Goal: Transaction & Acquisition: Purchase product/service

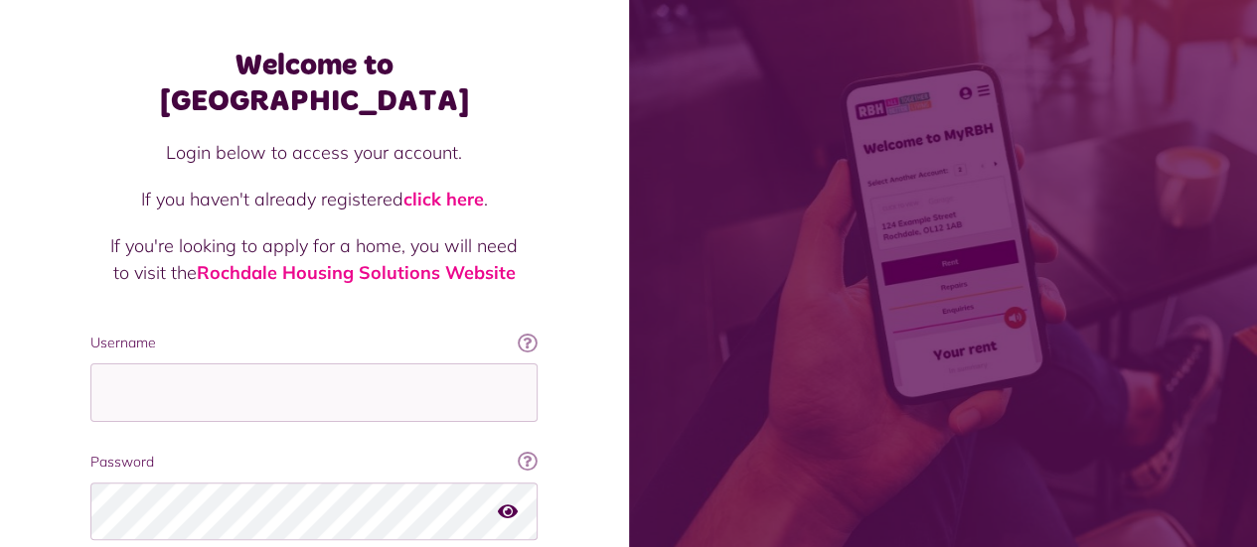
scroll to position [215, 0]
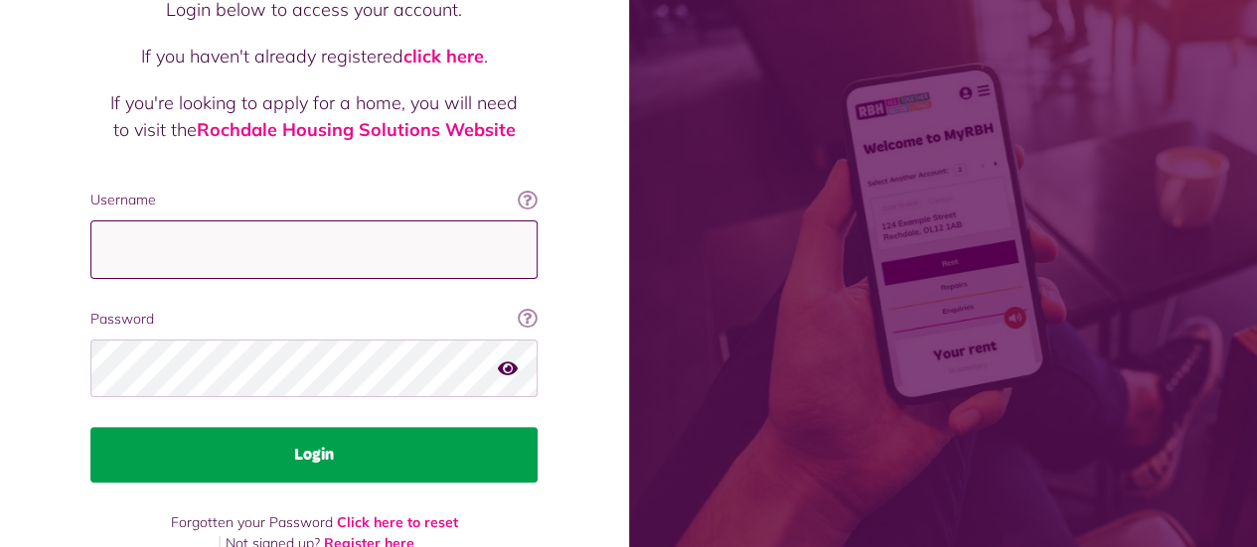
type input "**********"
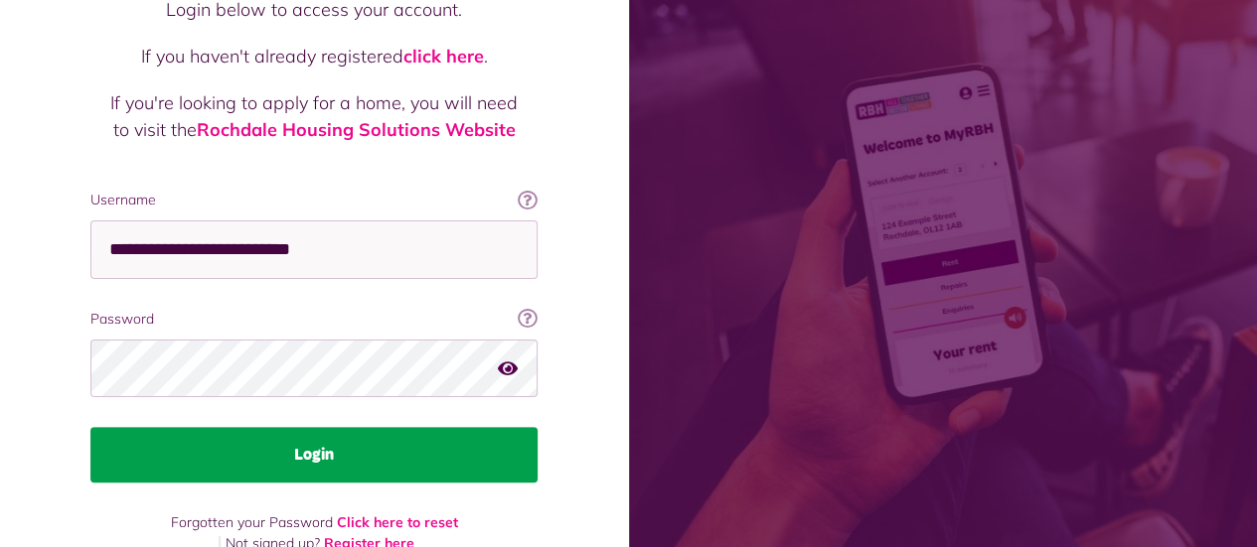
click at [332, 427] on button "Login" at bounding box center [313, 455] width 447 height 56
click at [379, 427] on button "Login" at bounding box center [313, 455] width 447 height 56
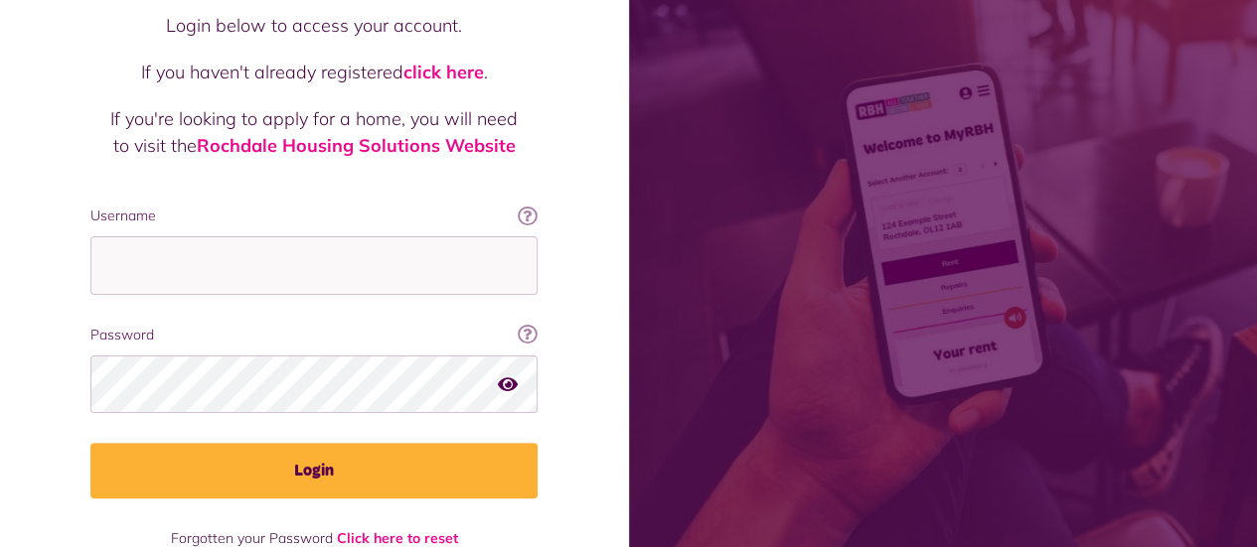
scroll to position [215, 0]
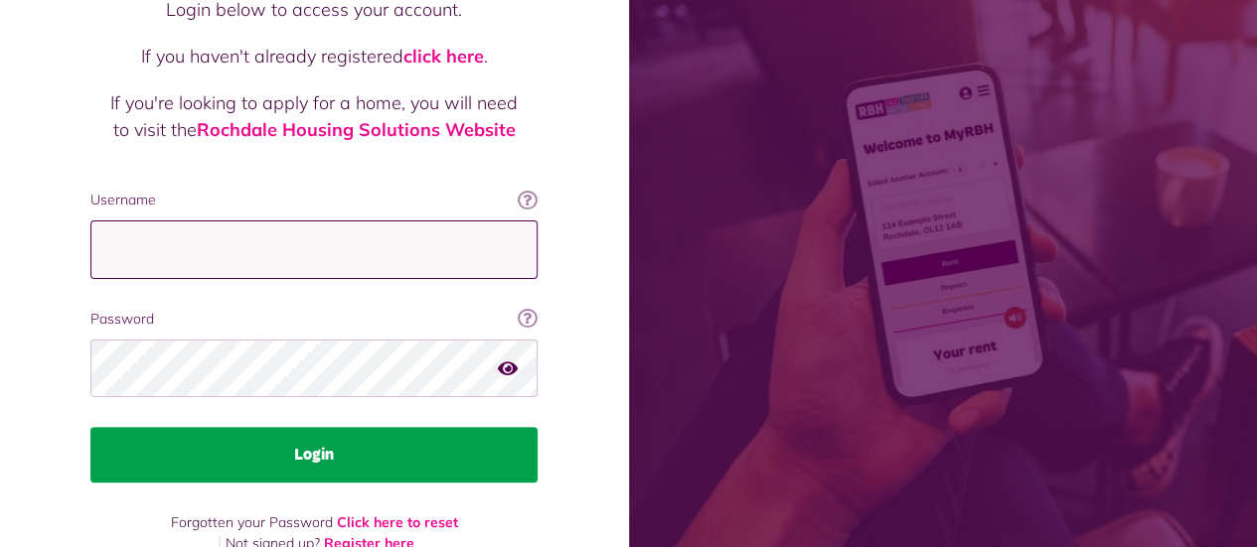
type input "**********"
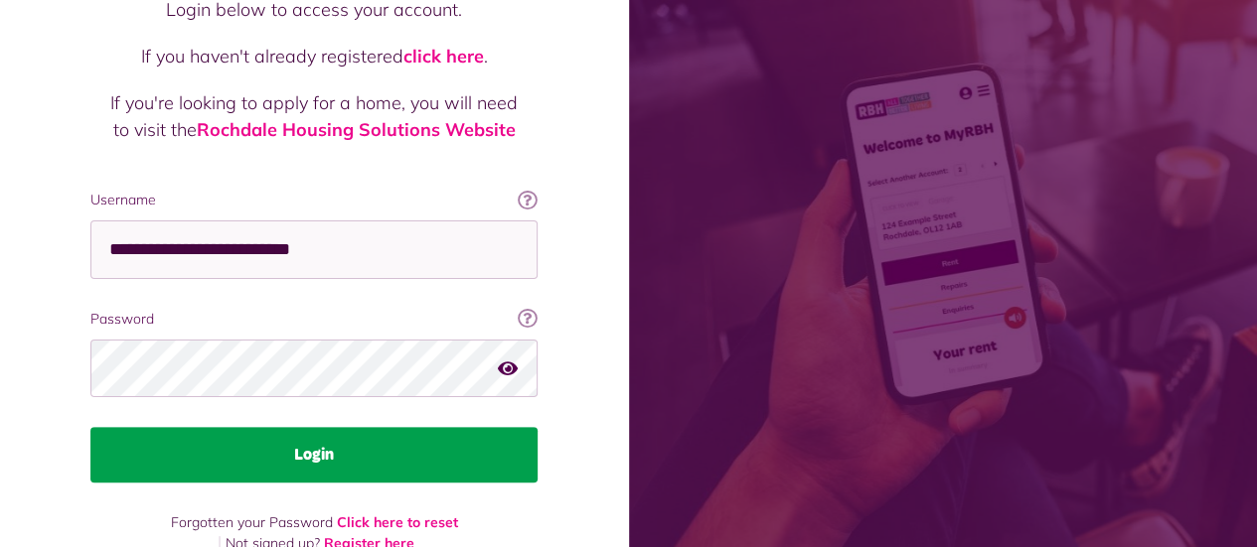
click at [268, 427] on button "Login" at bounding box center [313, 455] width 447 height 56
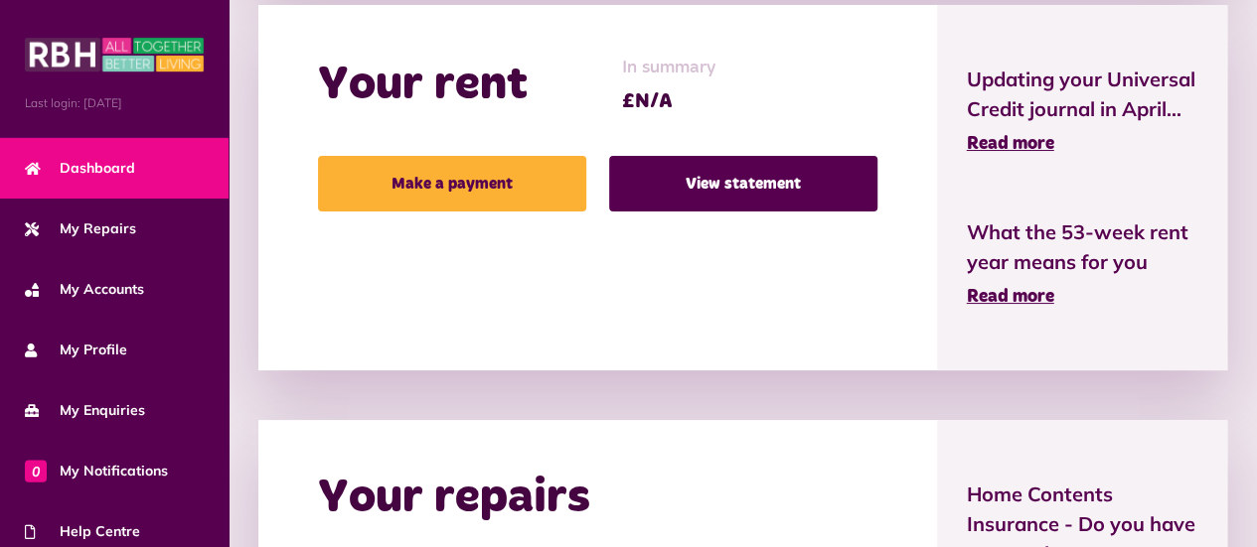
scroll to position [497, 0]
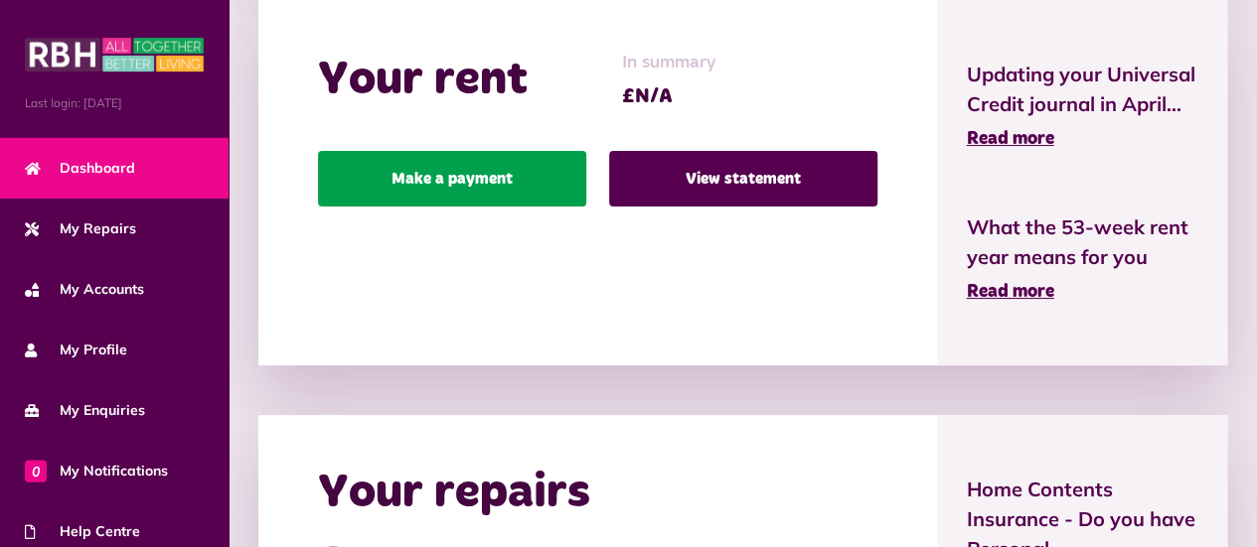
click at [505, 180] on link "Make a payment" at bounding box center [452, 179] width 268 height 56
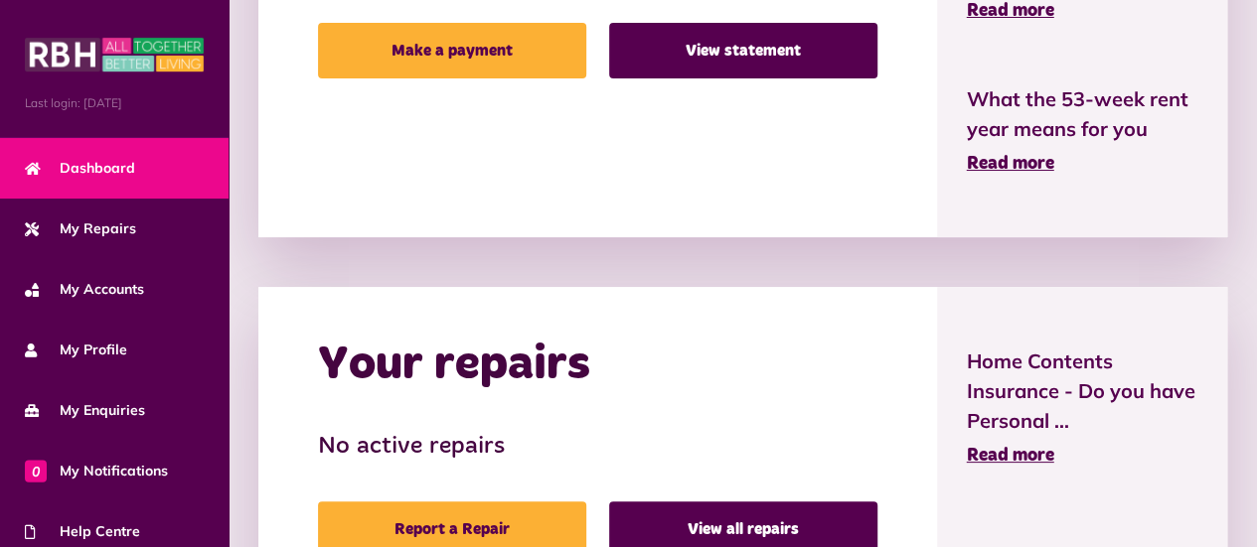
scroll to position [397, 0]
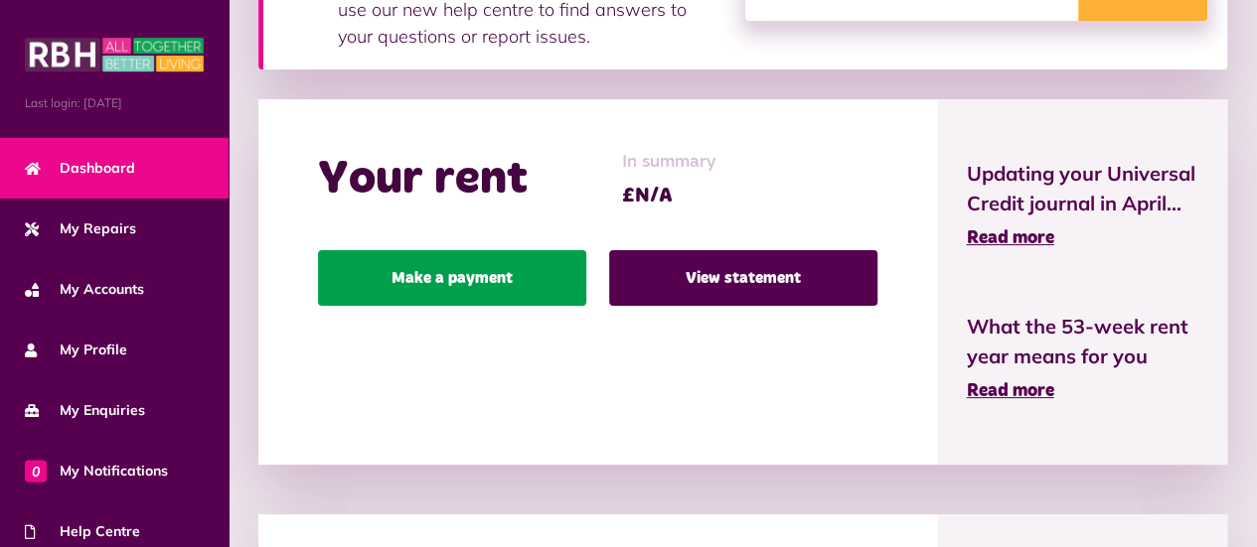
click at [517, 273] on link "Make a payment" at bounding box center [452, 278] width 268 height 56
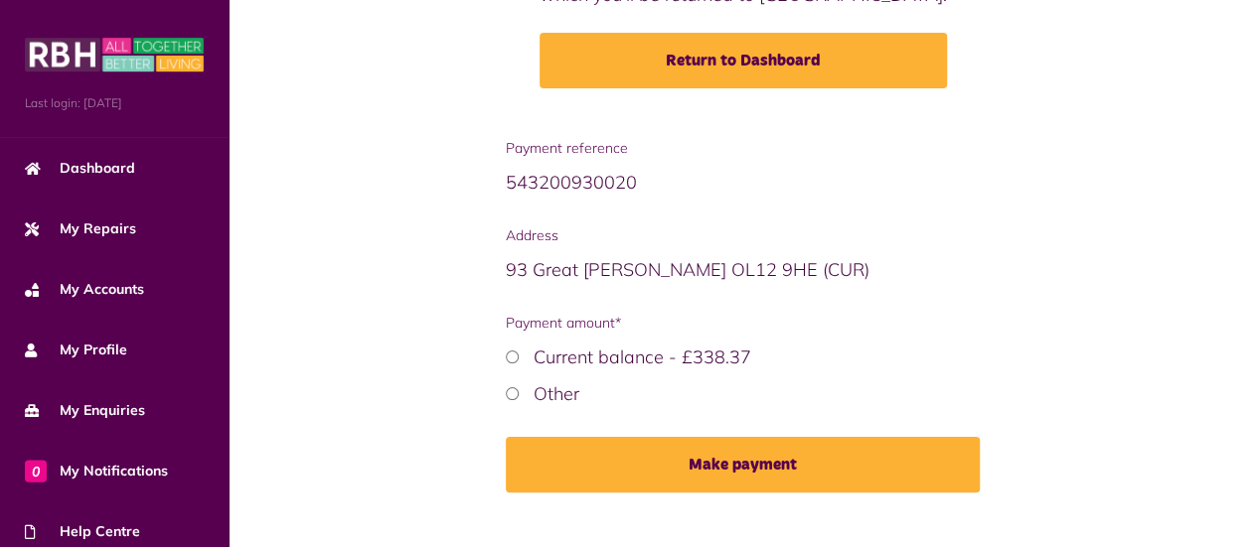
scroll to position [298, 0]
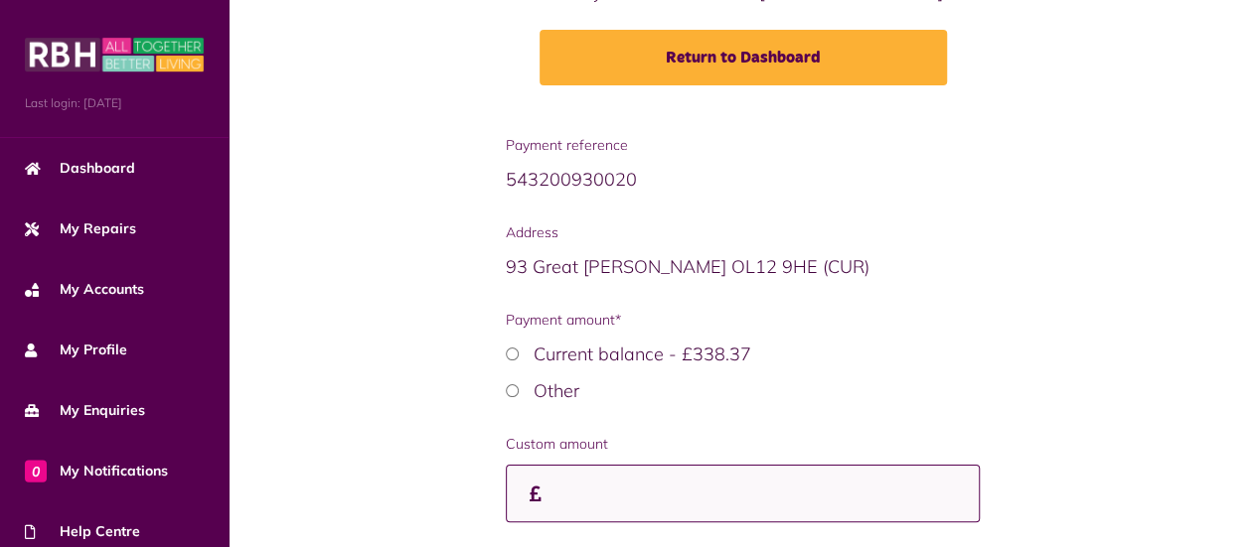
click at [604, 491] on input "Custom amount" at bounding box center [743, 494] width 475 height 59
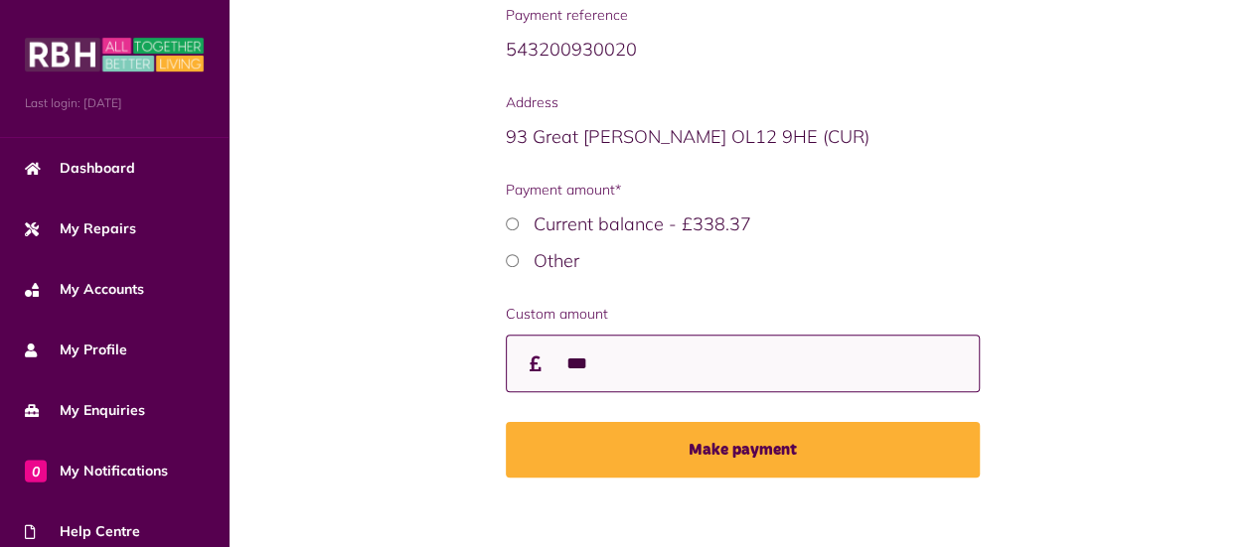
scroll to position [447, 0]
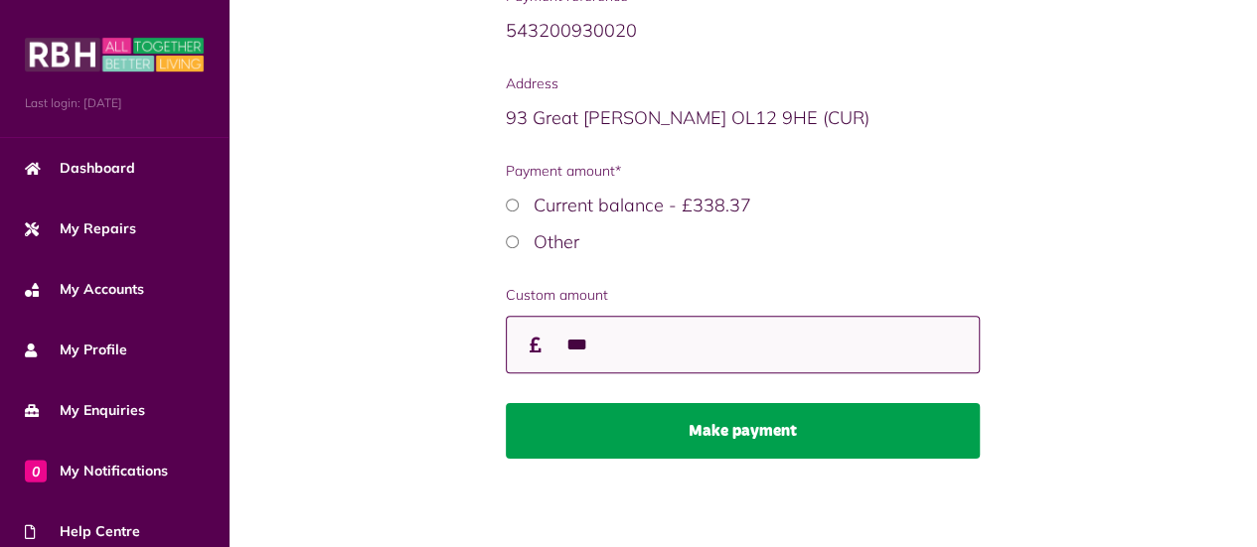
type input "***"
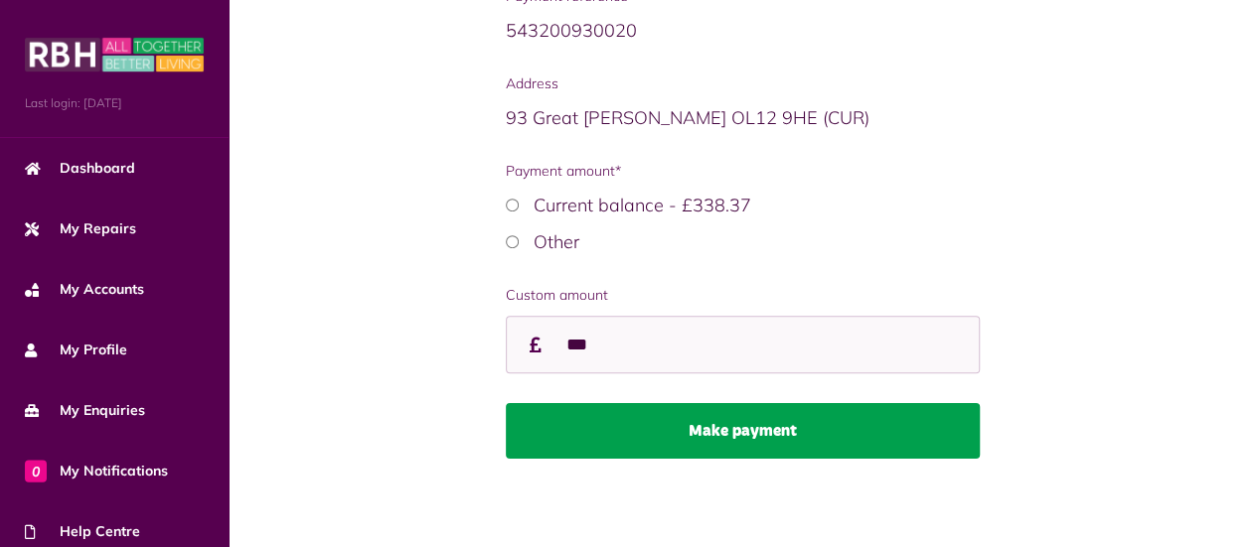
click at [747, 429] on button "Make payment" at bounding box center [743, 431] width 475 height 56
